Goal: Task Accomplishment & Management: Use online tool/utility

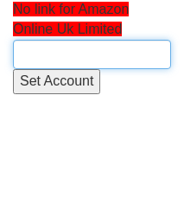
click at [62, 64] on input "text" at bounding box center [92, 54] width 158 height 29
type input "a"
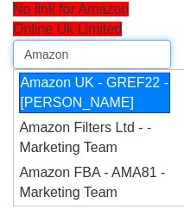
click at [83, 104] on div "Amazon UK - GREF22 - Chris Hollely" at bounding box center [94, 94] width 151 height 42
type input "Amazon UK - GREF22 - Chris Hollely"
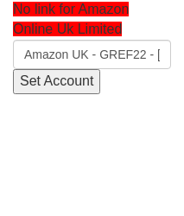
click at [47, 76] on input "Set Account" at bounding box center [56, 81] width 87 height 25
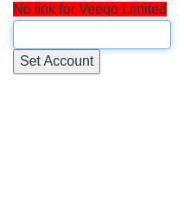
click at [40, 27] on input "text" at bounding box center [92, 34] width 158 height 29
type input "a"
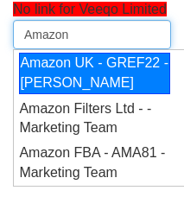
click at [74, 75] on div "Amazon UK - GREF22 - Chris Hollely" at bounding box center [94, 74] width 151 height 42
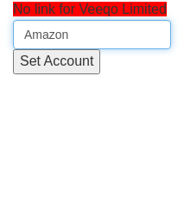
type input "Amazon UK - GREF22 - Chris Hollely"
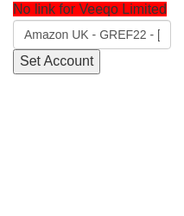
click at [29, 62] on input "Set Account" at bounding box center [56, 61] width 87 height 25
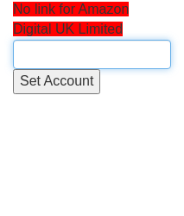
click at [81, 48] on input "text" at bounding box center [92, 54] width 158 height 29
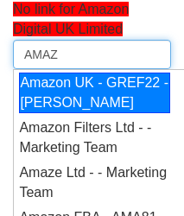
click at [90, 90] on li "Amazon UK - GREF22 - [PERSON_NAME]" at bounding box center [99, 93] width 170 height 47
type input "Amazon UK - GREF22 - [PERSON_NAME]"
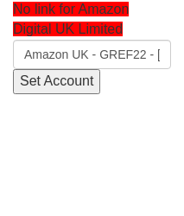
click at [47, 74] on input "Set Account" at bounding box center [56, 81] width 87 height 25
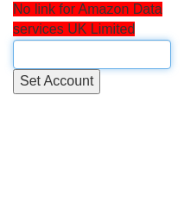
drag, startPoint x: 26, startPoint y: 62, endPoint x: 33, endPoint y: 56, distance: 9.2
click at [31, 57] on input "text" at bounding box center [92, 54] width 158 height 29
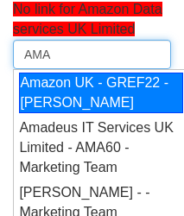
click at [83, 93] on div "Amazon UK - GREF22 - [PERSON_NAME]" at bounding box center [101, 94] width 164 height 42
type input "Amazon UK - GREF22 - [PERSON_NAME]"
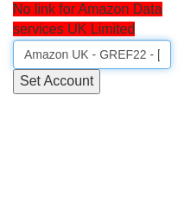
click at [62, 66] on input "Amazon UK - GREF22 - [PERSON_NAME]" at bounding box center [92, 54] width 158 height 29
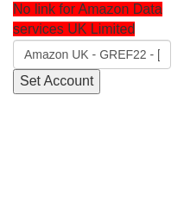
click at [61, 75] on input "Set Account" at bounding box center [56, 81] width 87 height 25
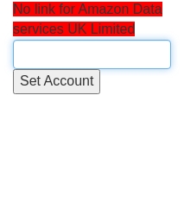
click at [33, 42] on input "text" at bounding box center [92, 54] width 158 height 29
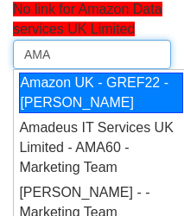
click at [74, 99] on div "Amazon UK - GREF22 - [PERSON_NAME]" at bounding box center [101, 94] width 164 height 42
type input "Amazon UK - GREF22 - [PERSON_NAME]"
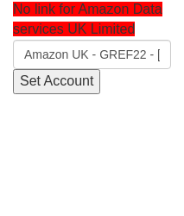
click at [54, 82] on input "Set Account" at bounding box center [56, 81] width 87 height 25
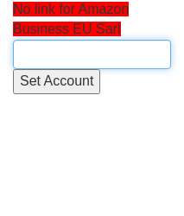
click at [30, 53] on input "text" at bounding box center [92, 54] width 158 height 29
type input "a"
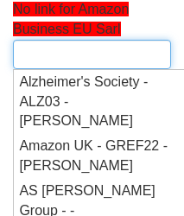
type input "A"
